Goal: Find specific page/section: Find specific page/section

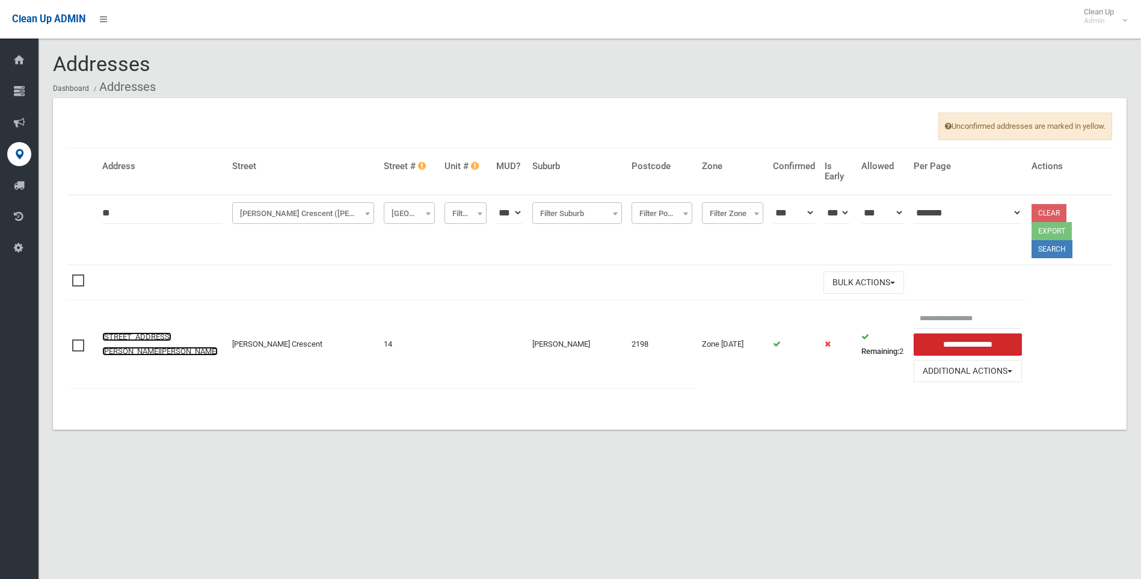
click at [120, 332] on link "[STREET_ADDRESS][PERSON_NAME][PERSON_NAME]" at bounding box center [159, 343] width 115 height 23
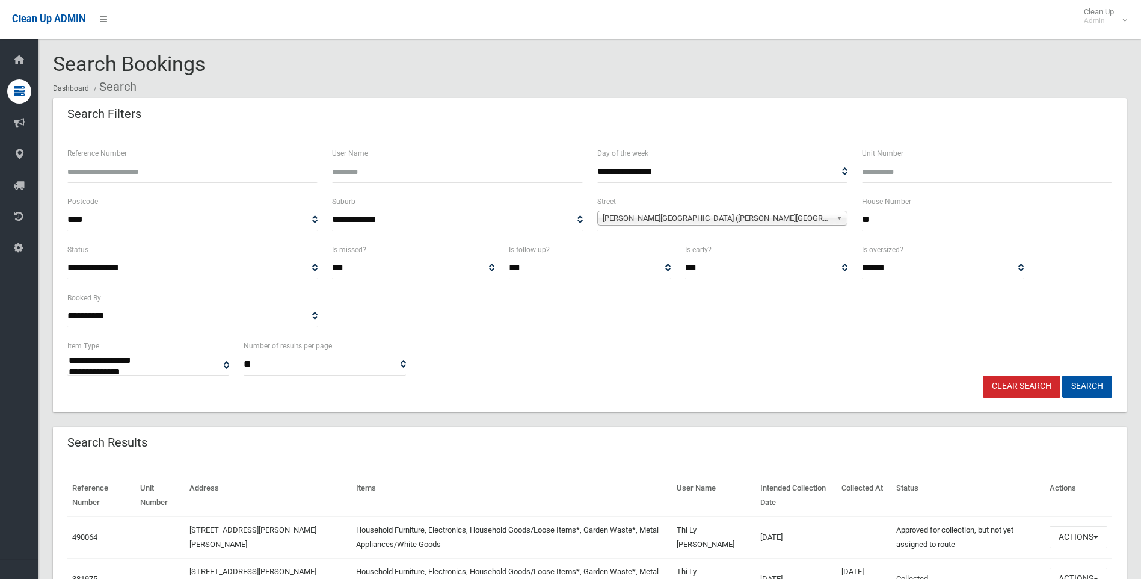
select select
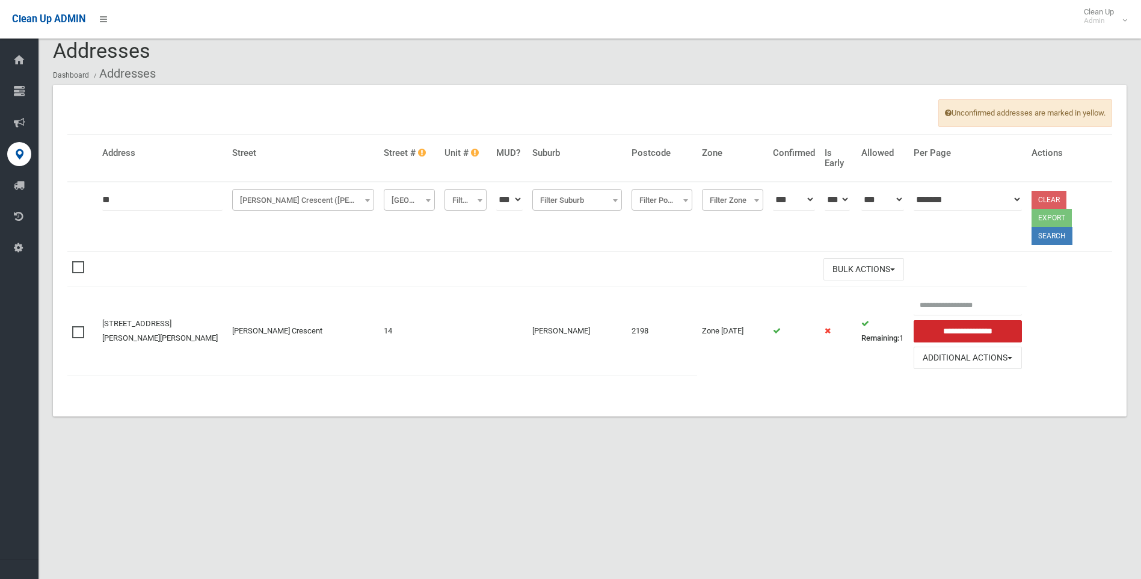
scroll to position [14, 0]
click at [140, 319] on link "[STREET_ADDRESS][PERSON_NAME][PERSON_NAME]" at bounding box center [159, 329] width 115 height 23
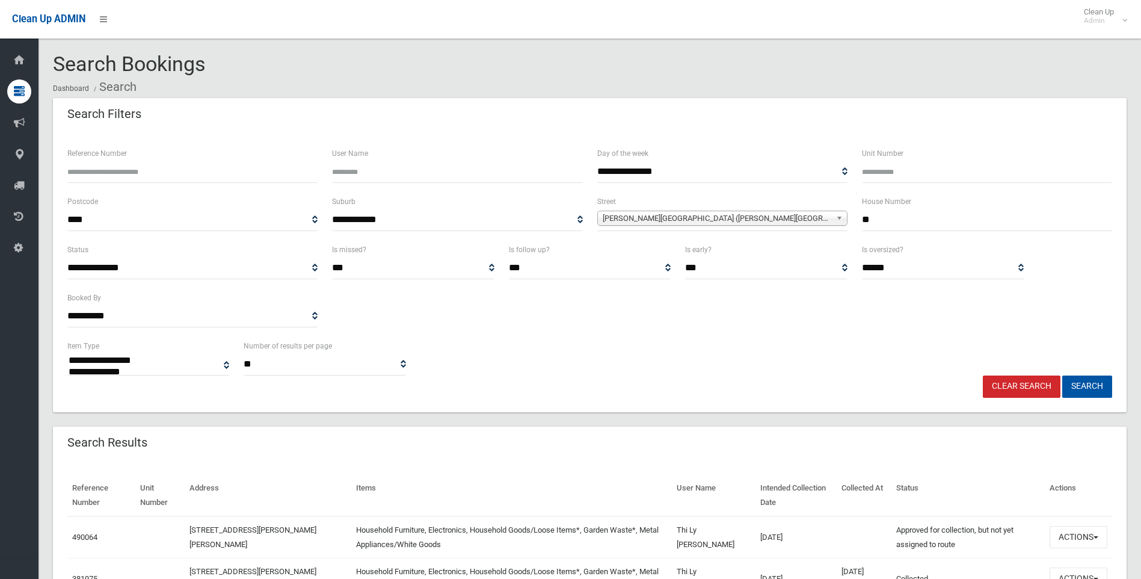
select select
